Goal: Check status

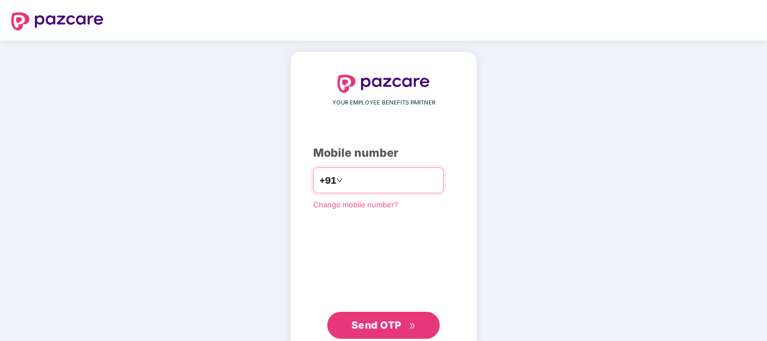
type input "**********"
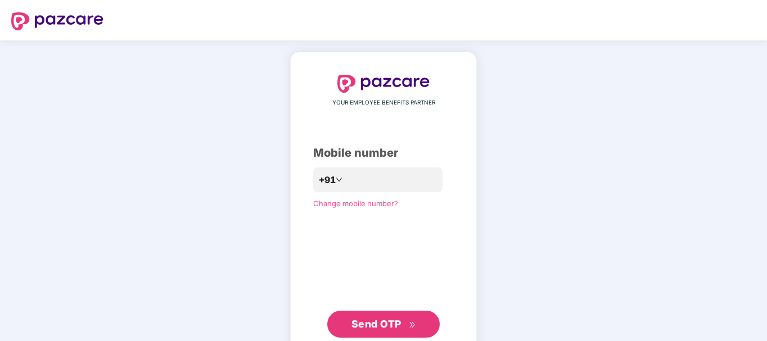
click at [365, 325] on span "Send OTP" at bounding box center [376, 324] width 50 height 12
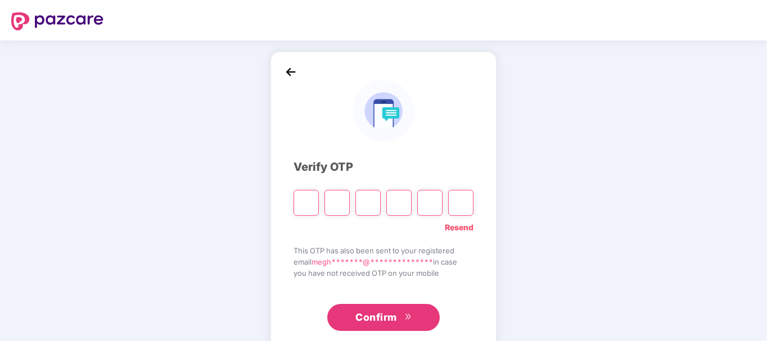
type input "*"
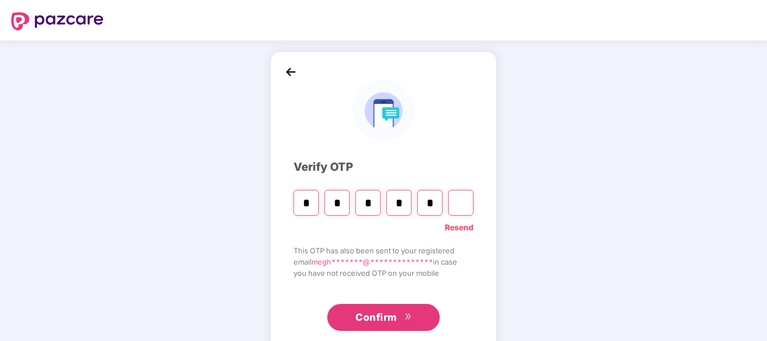
type input "*"
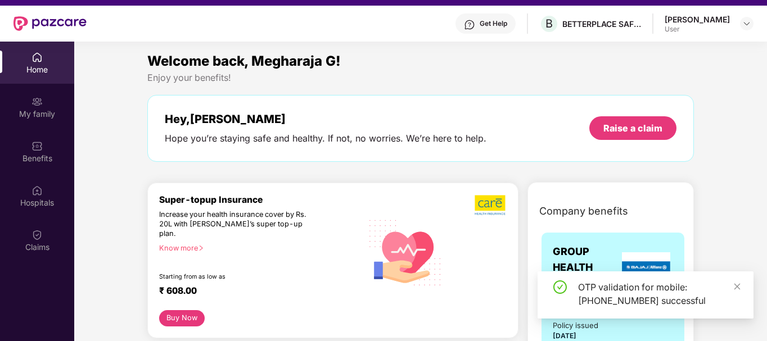
scroll to position [22, 0]
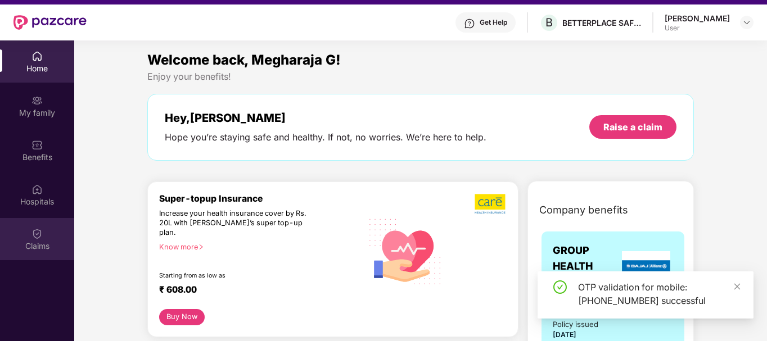
click at [38, 245] on div "Claims" at bounding box center [37, 246] width 74 height 11
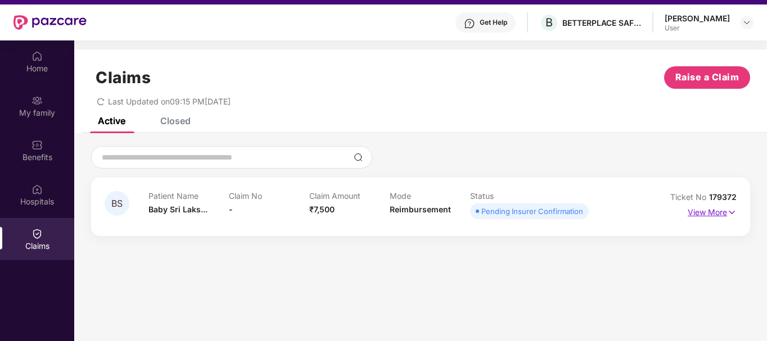
click at [707, 209] on p "View More" at bounding box center [712, 211] width 49 height 15
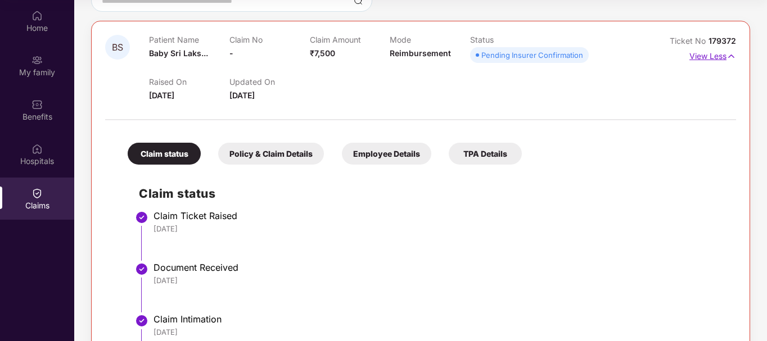
scroll to position [107, 0]
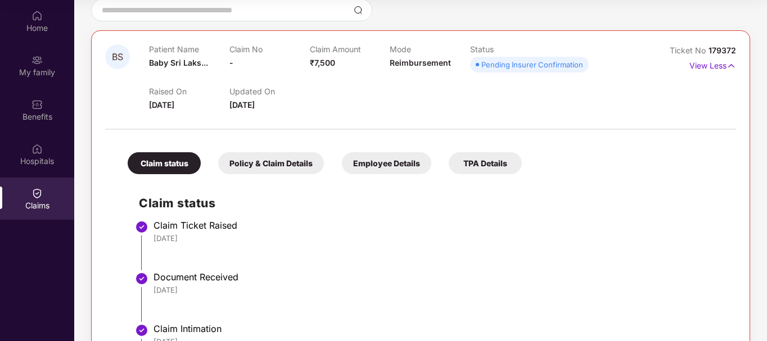
click at [288, 161] on div "Policy & Claim Details" at bounding box center [271, 163] width 106 height 22
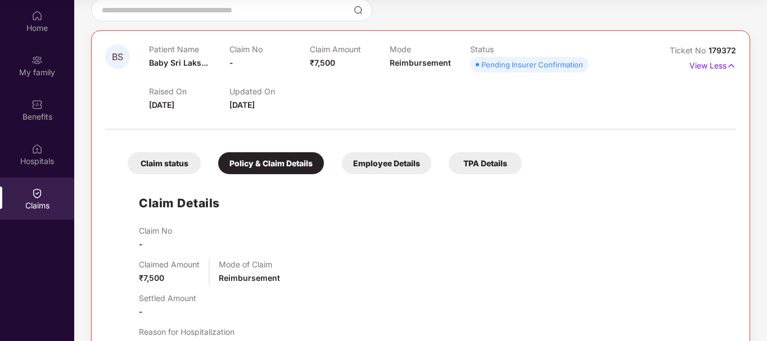
scroll to position [93, 0]
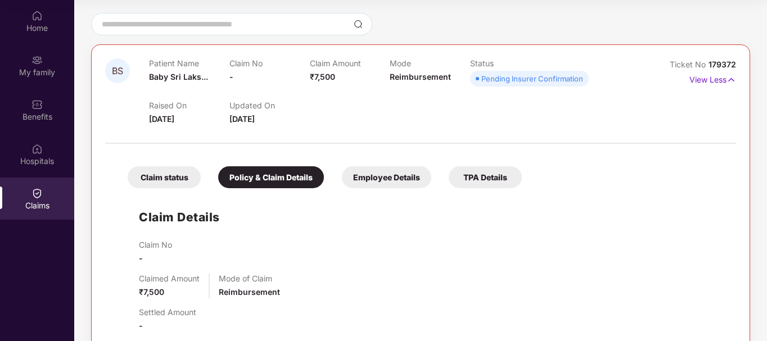
click at [404, 181] on div "Employee Details" at bounding box center [386, 177] width 89 height 22
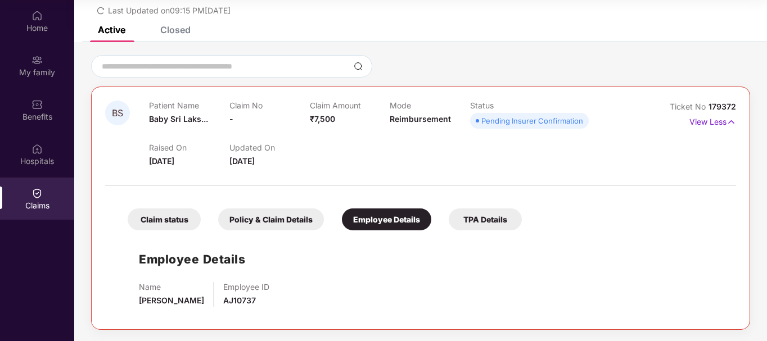
scroll to position [51, 0]
click at [489, 225] on div "TPA Details" at bounding box center [485, 220] width 73 height 22
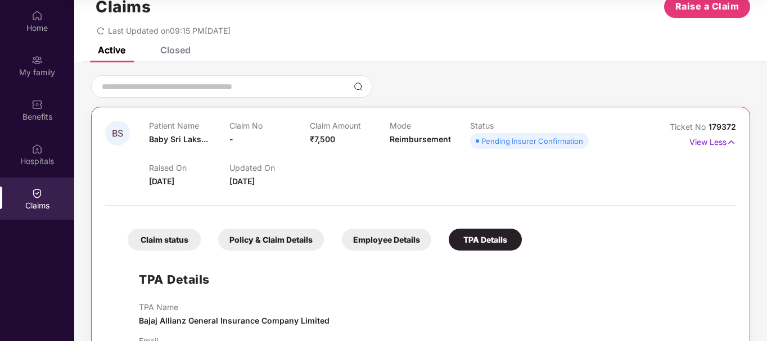
scroll to position [8, 0]
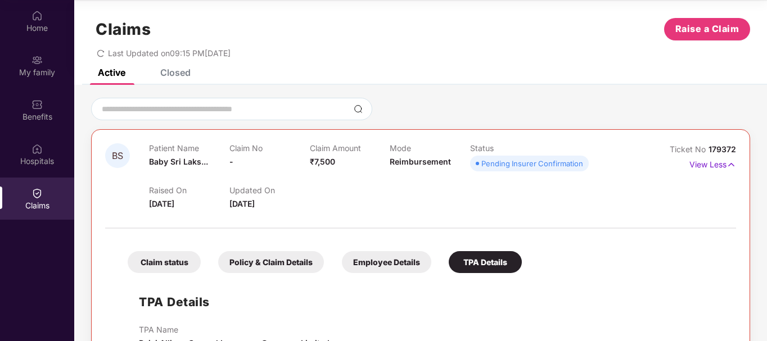
click at [178, 73] on div "Closed" at bounding box center [175, 72] width 30 height 11
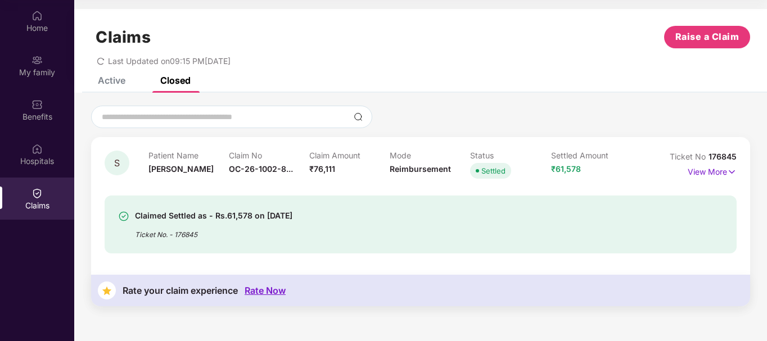
scroll to position [0, 0]
click at [699, 170] on p "View More" at bounding box center [712, 170] width 49 height 15
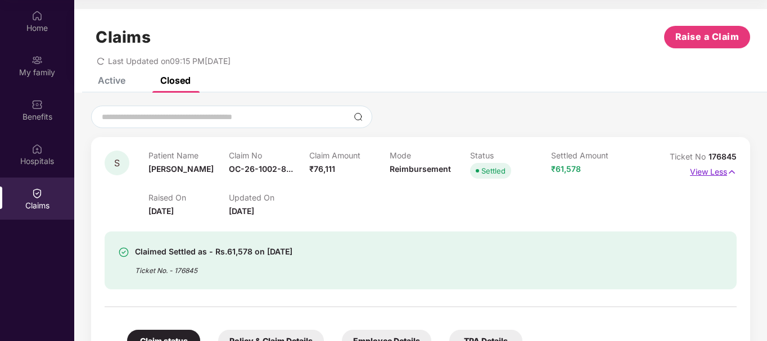
click at [699, 170] on p "View Less" at bounding box center [713, 170] width 47 height 15
